Goal: Transaction & Acquisition: Purchase product/service

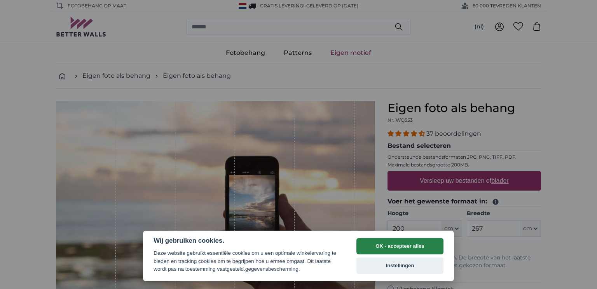
click at [403, 245] on button "OK - accepteer alles" at bounding box center [399, 246] width 87 height 16
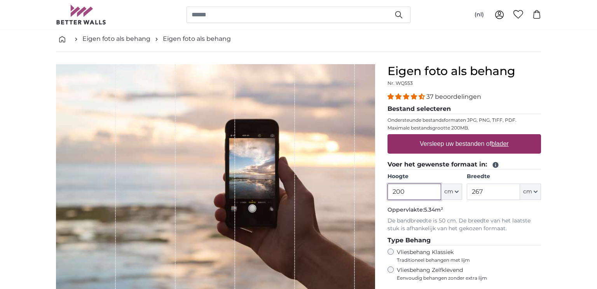
scroll to position [37, 0]
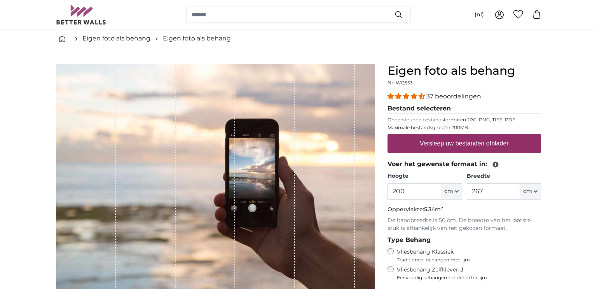
click at [424, 147] on label "Versleep uw bestanden of blader" at bounding box center [463, 144] width 95 height 16
click at [424, 136] on input "Versleep uw bestanden of blader" at bounding box center [463, 135] width 153 height 2
type input "**********"
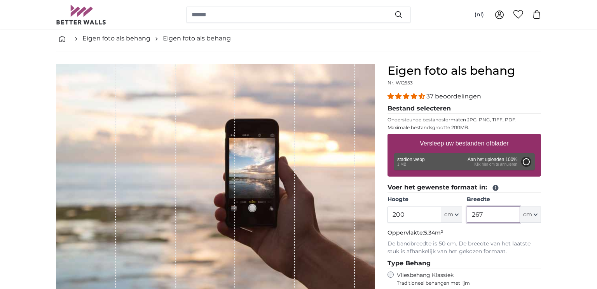
click at [484, 216] on input "267" at bounding box center [493, 214] width 53 height 16
type input "122"
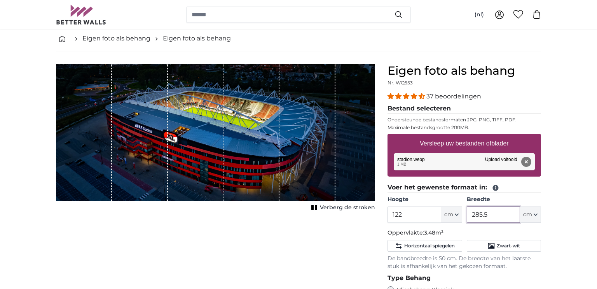
drag, startPoint x: 490, startPoint y: 214, endPoint x: 462, endPoint y: 216, distance: 28.0
click at [462, 216] on div "Hoogte 122 ft cm Centimeter (cm) Inches (inch) Feet (ft. in.) Breedte 285.5 ft …" at bounding box center [463, 208] width 153 height 27
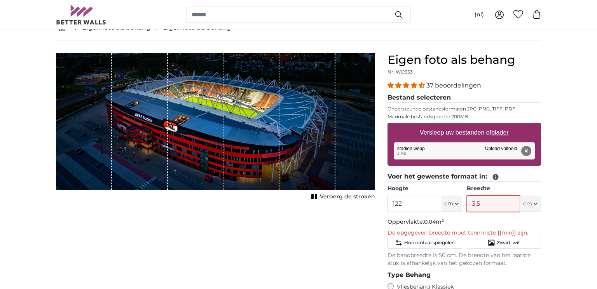
scroll to position [51, 0]
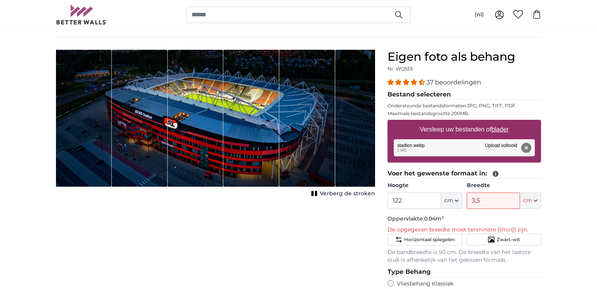
click at [491, 196] on input "3,5" at bounding box center [493, 200] width 53 height 16
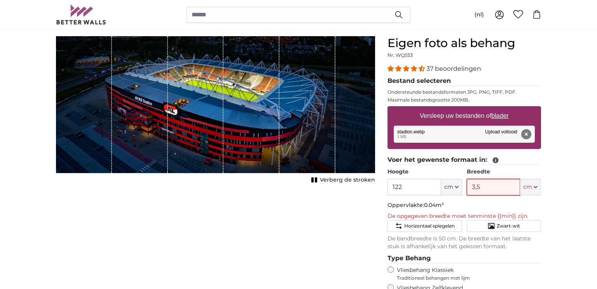
scroll to position [67, 0]
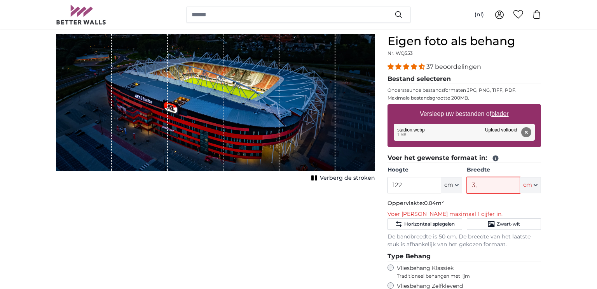
type input "3"
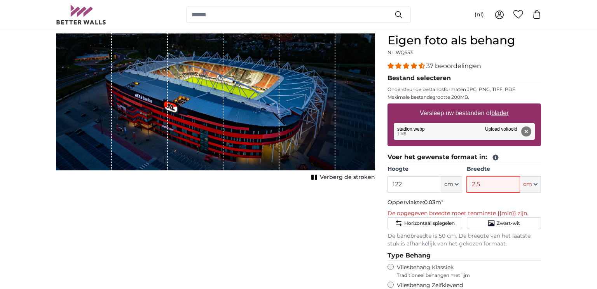
scroll to position [68, 0]
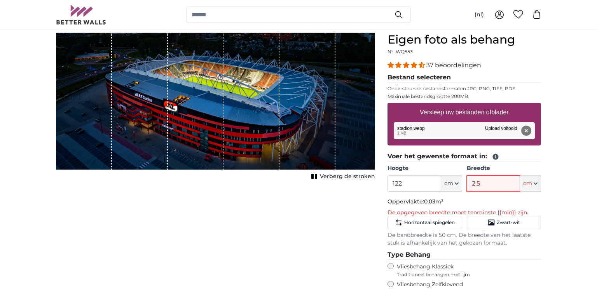
click at [495, 176] on input "2,5" at bounding box center [493, 183] width 53 height 16
type input "2"
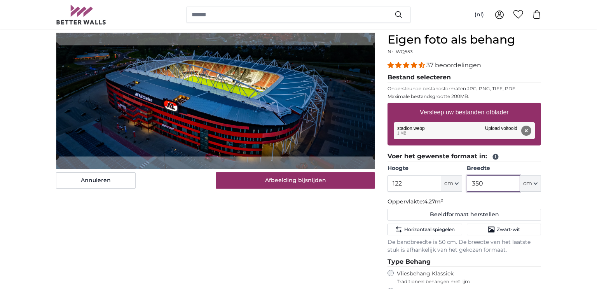
type input "350"
click at [416, 180] on input "122" at bounding box center [413, 183] width 53 height 16
type input "1"
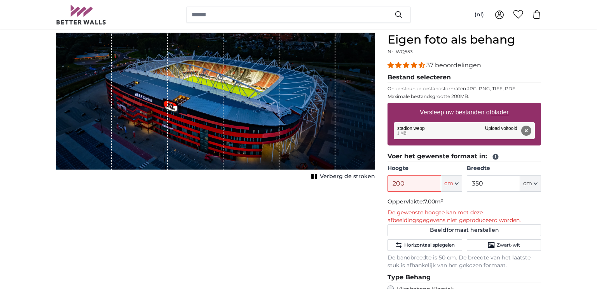
click at [422, 185] on input "200" at bounding box center [413, 183] width 53 height 16
type input "2"
type input "150"
